Goal: Task Accomplishment & Management: Manage account settings

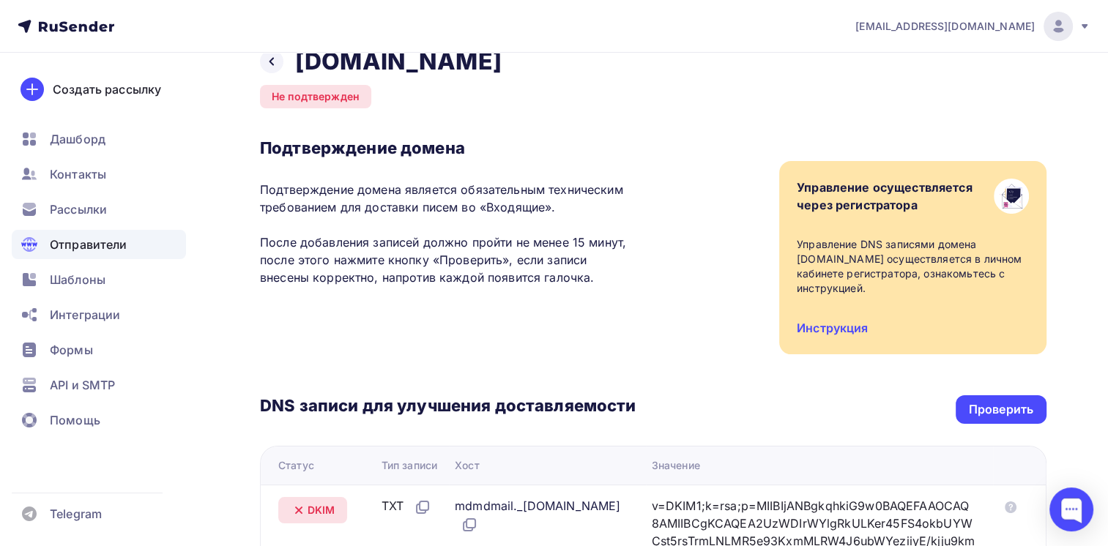
scroll to position [10, 0]
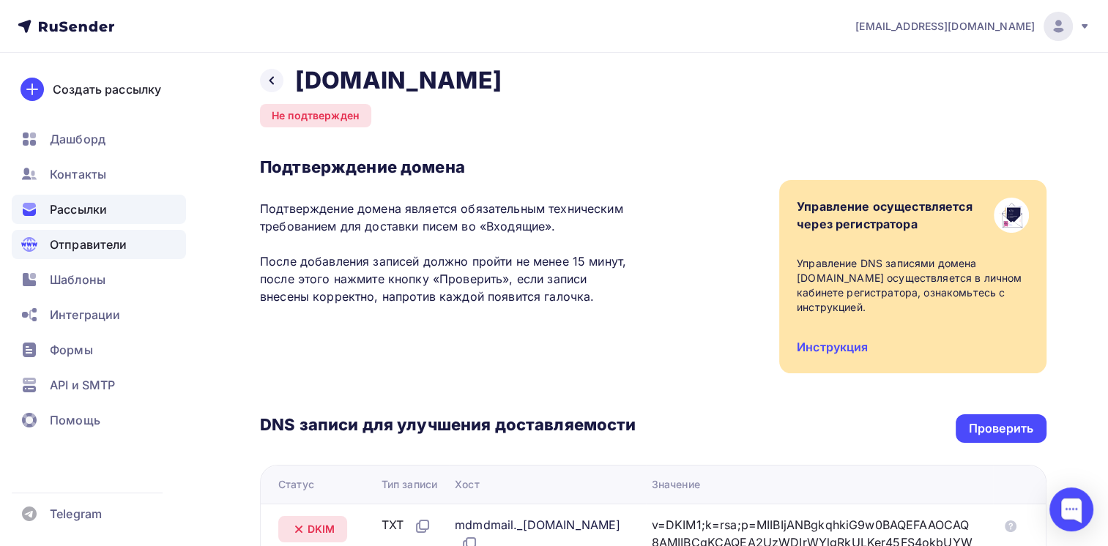
click at [113, 217] on div "Рассылки" at bounding box center [99, 209] width 174 height 29
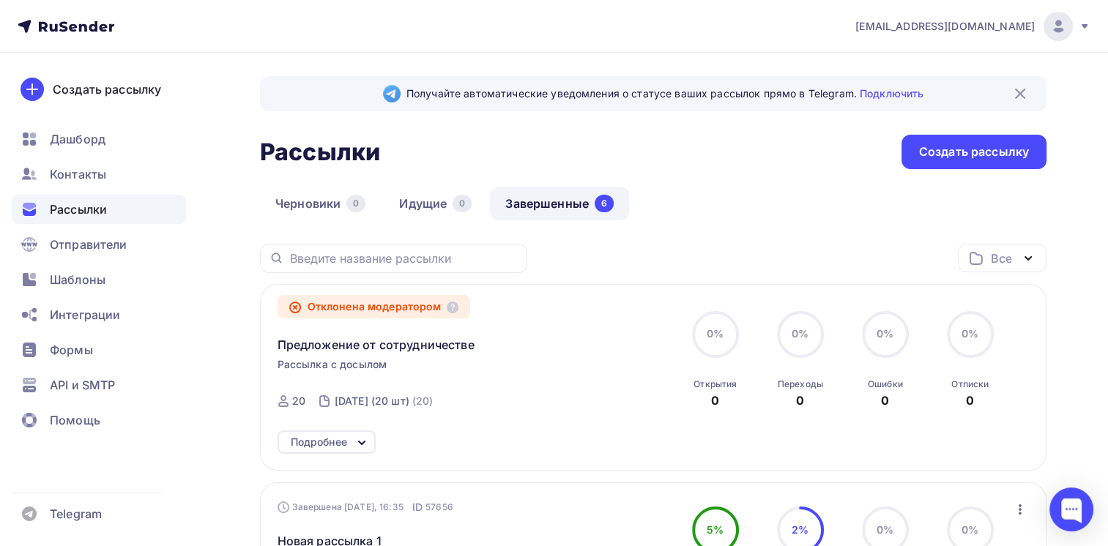
click at [536, 203] on link "Завершенные 6" at bounding box center [559, 204] width 139 height 34
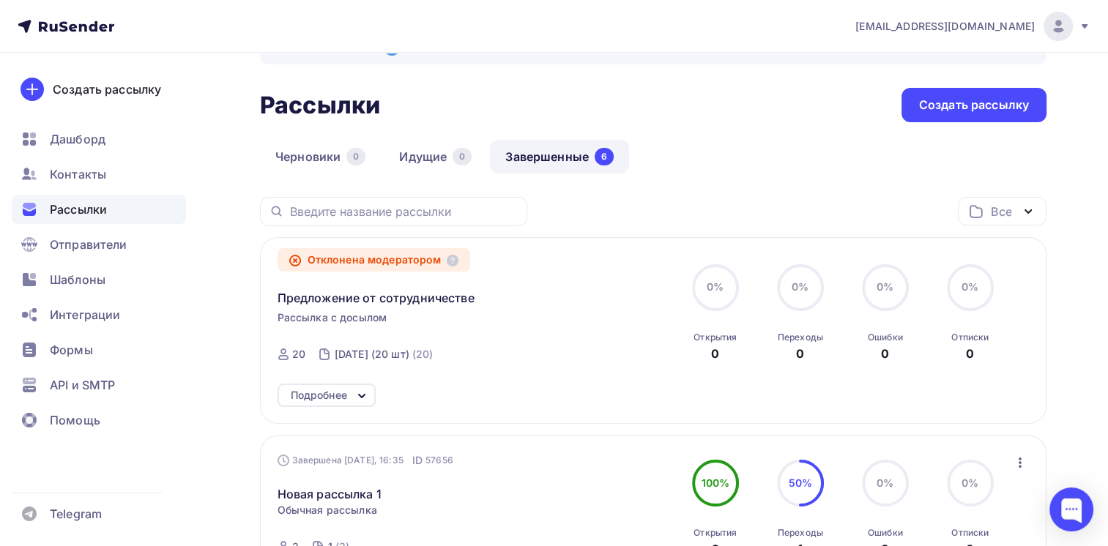
scroll to position [73, 0]
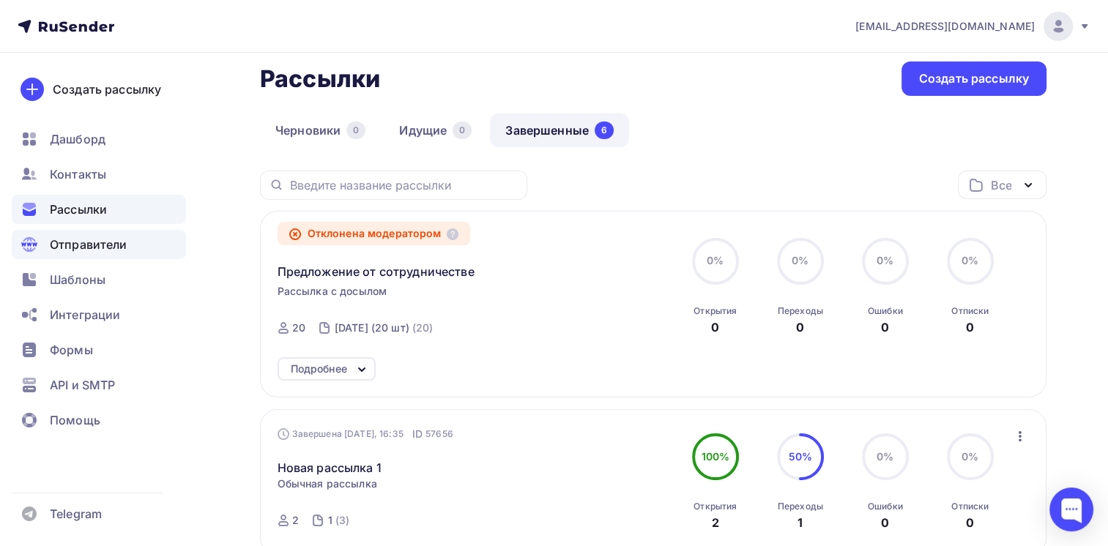
click at [123, 258] on div "Отправители" at bounding box center [99, 244] width 174 height 29
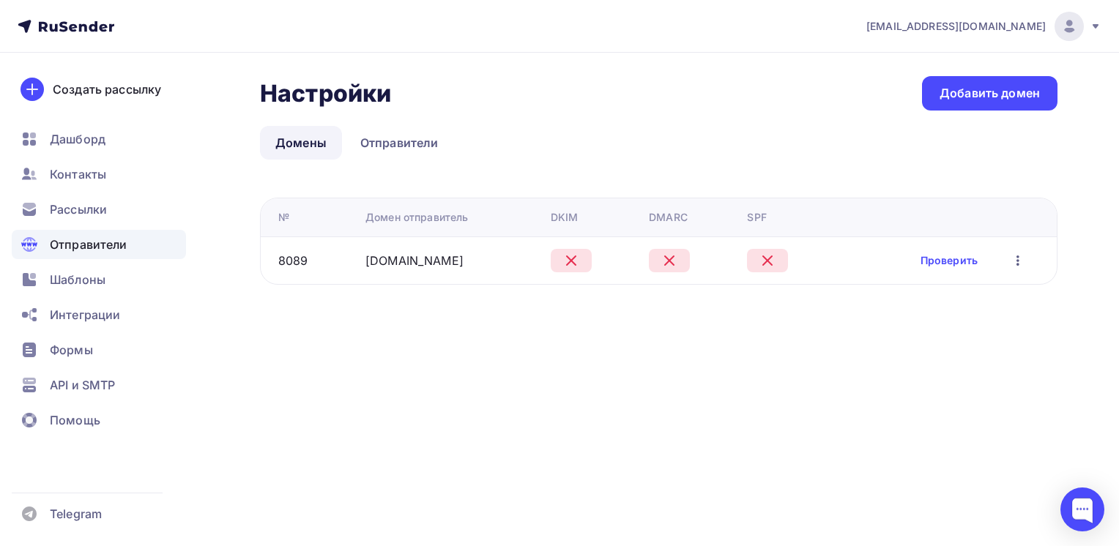
click at [466, 363] on div "[EMAIL_ADDRESS][DOMAIN_NAME] Аккаунт Тарифы Выйти Создать рассылку [GEOGRAPHIC_…" at bounding box center [559, 273] width 1119 height 546
click at [1092, 29] on icon at bounding box center [1095, 27] width 12 height 12
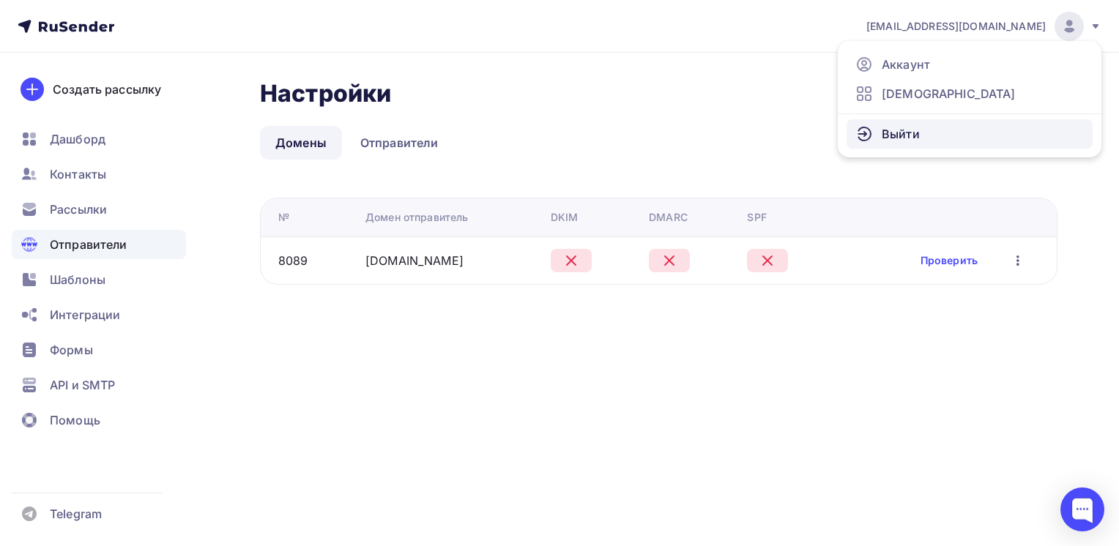
click at [903, 128] on span "Выйти" at bounding box center [901, 134] width 38 height 18
